Goal: Find contact information: Find contact information

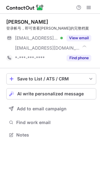
scroll to position [131, 100]
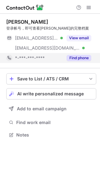
click at [89, 57] on button "Find phone" at bounding box center [79, 58] width 25 height 6
